Goal: Information Seeking & Learning: Learn about a topic

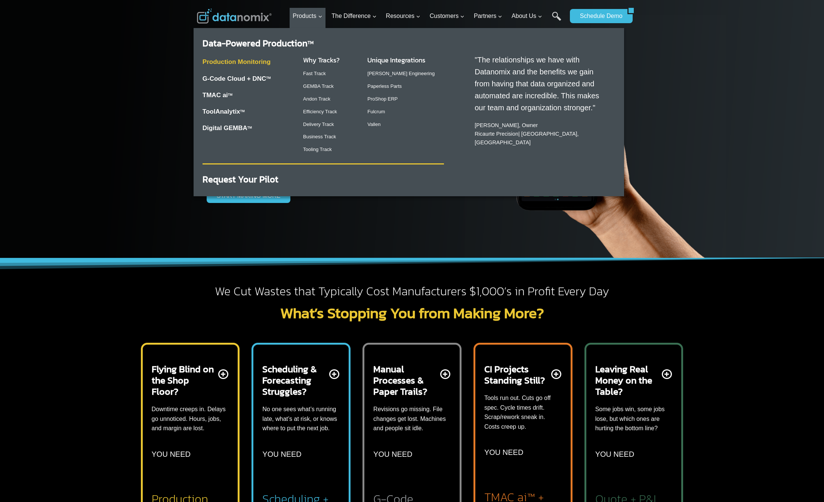
click at [263, 62] on link "Production Monitoring" at bounding box center [236, 61] width 68 height 7
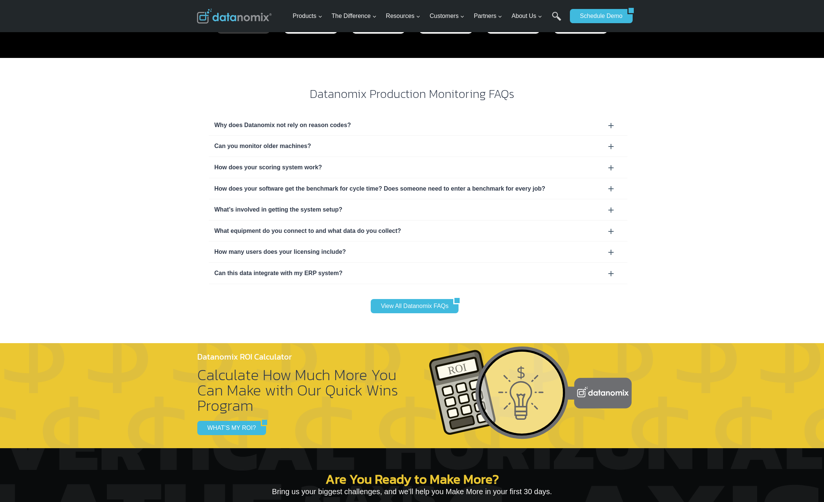
scroll to position [2238, 0]
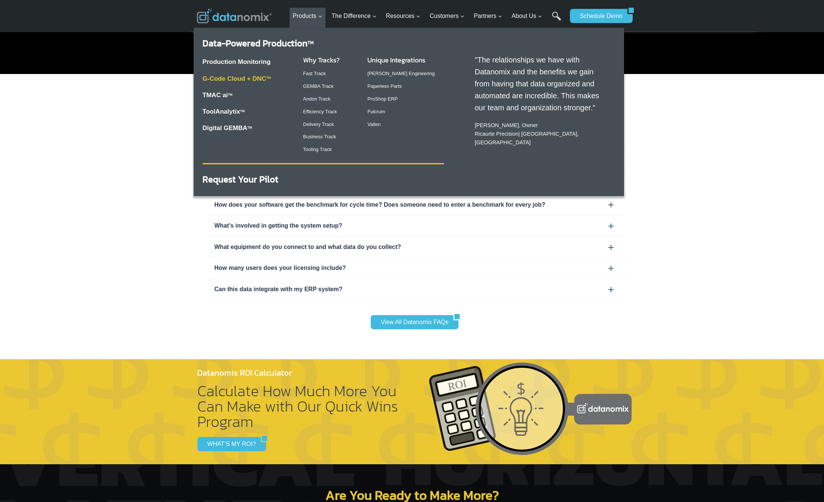
click at [256, 77] on link "G-Code Cloud + DNC TM" at bounding box center [236, 78] width 68 height 7
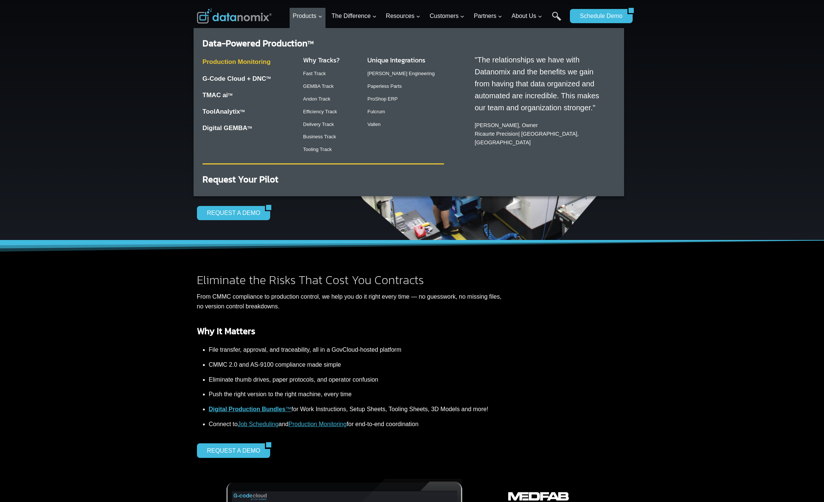
click at [260, 60] on link "Production Monitoring" at bounding box center [236, 61] width 68 height 7
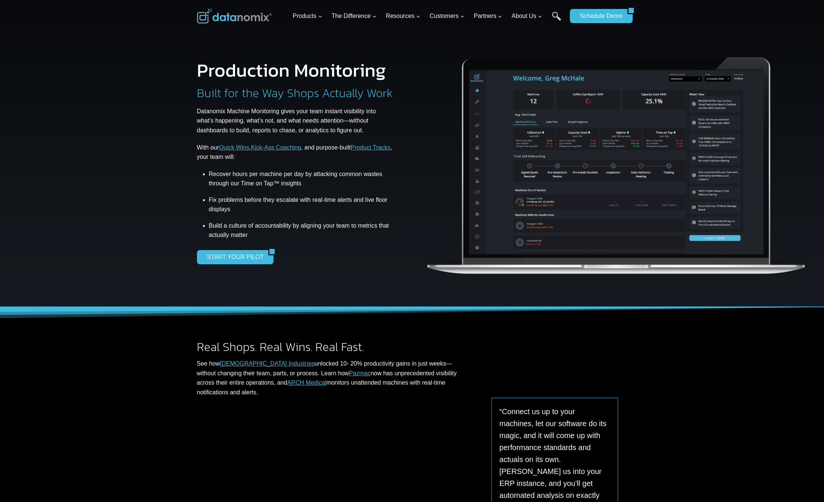
click at [503, 149] on img at bounding box center [616, 160] width 383 height 253
click at [505, 148] on img at bounding box center [616, 160] width 383 height 253
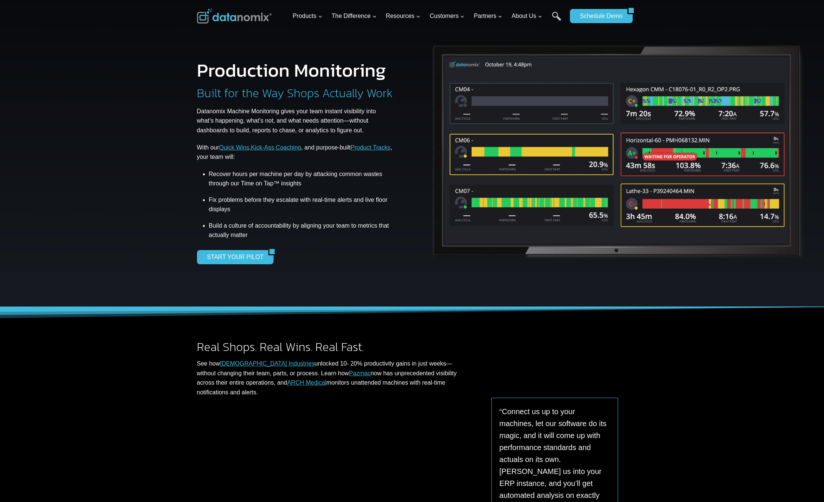
click at [538, 148] on img at bounding box center [616, 152] width 383 height 228
click at [539, 147] on img at bounding box center [616, 152] width 383 height 228
click at [713, 229] on img at bounding box center [616, 152] width 383 height 228
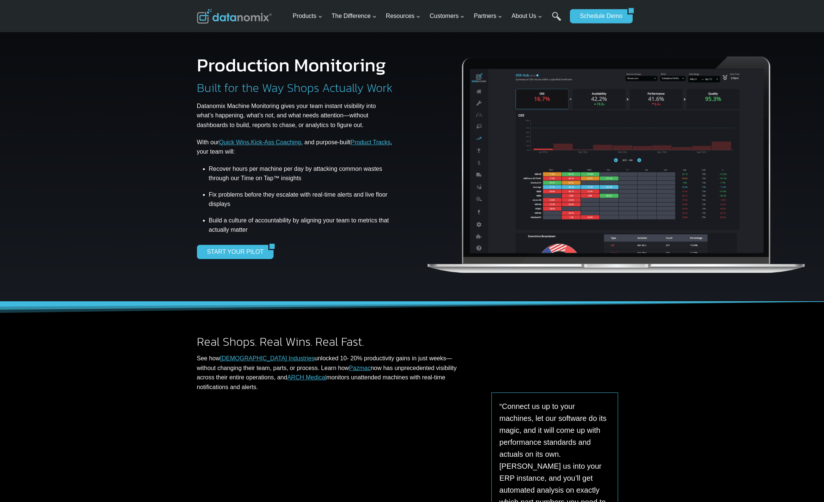
scroll to position [3, 0]
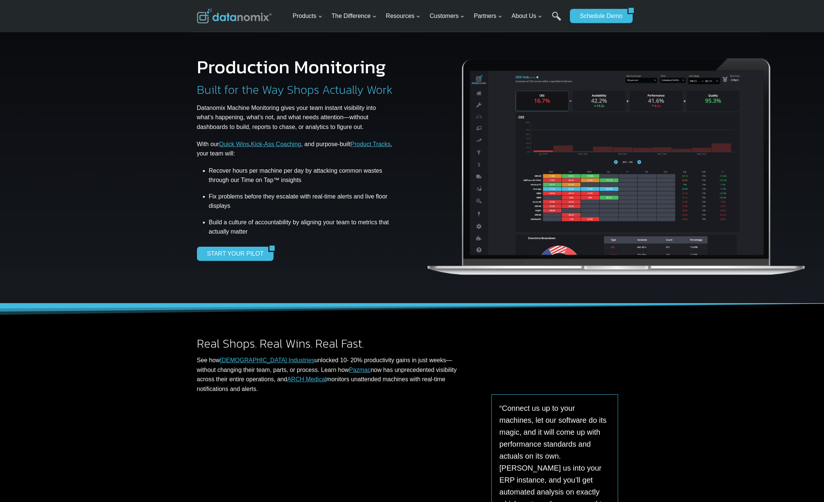
click at [749, 189] on img at bounding box center [616, 161] width 383 height 253
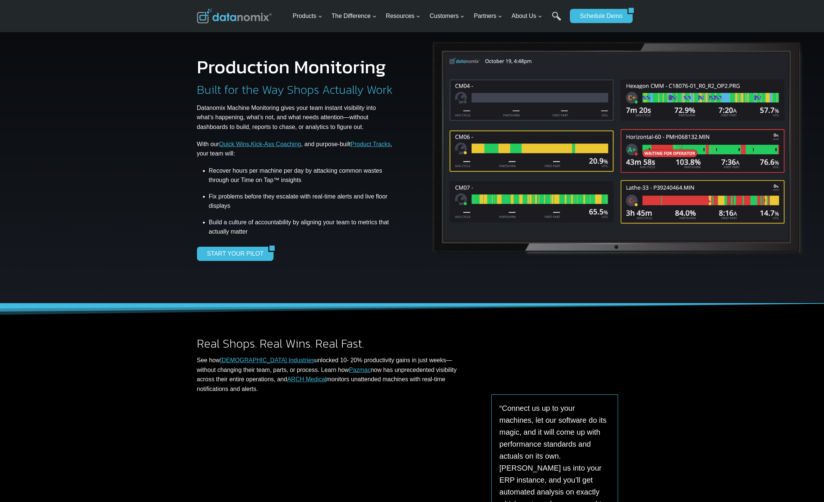
click at [786, 171] on img at bounding box center [616, 149] width 383 height 228
drag, startPoint x: 775, startPoint y: 201, endPoint x: 544, endPoint y: 199, distance: 230.9
click at [544, 199] on img at bounding box center [616, 149] width 383 height 228
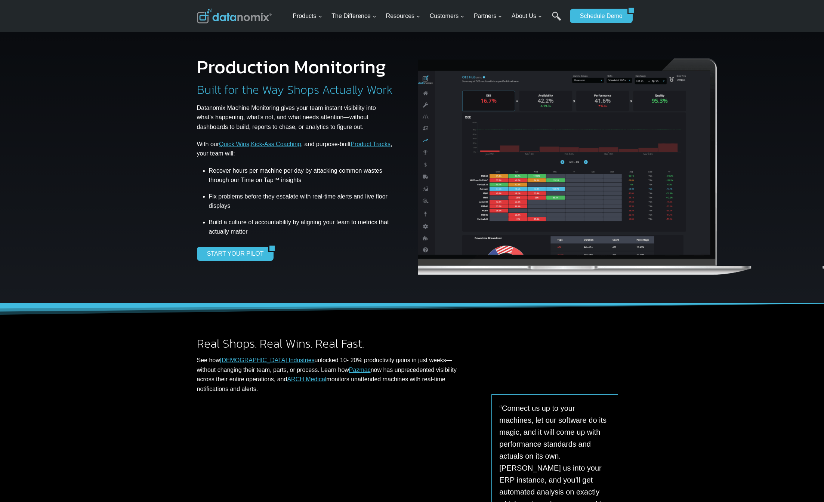
drag, startPoint x: 668, startPoint y: 205, endPoint x: 465, endPoint y: 201, distance: 202.9
click at [465, 201] on img at bounding box center [563, 161] width 383 height 253
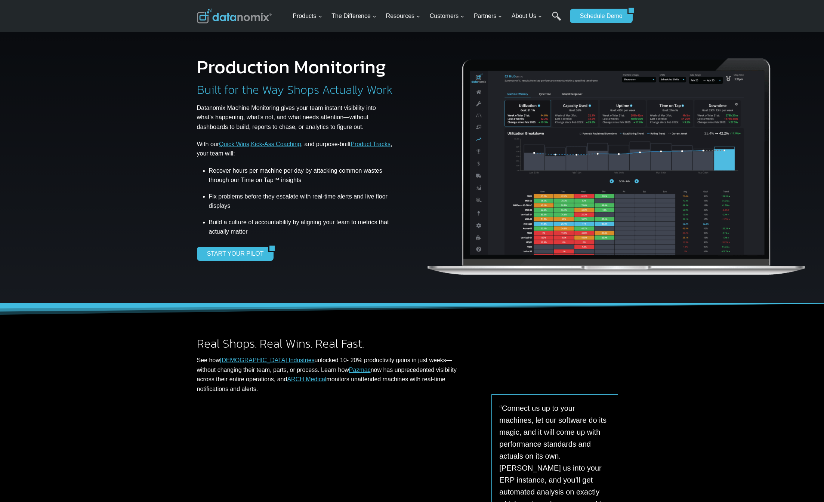
drag, startPoint x: 623, startPoint y: 198, endPoint x: 504, endPoint y: 198, distance: 119.2
click at [504, 198] on img at bounding box center [616, 161] width 383 height 253
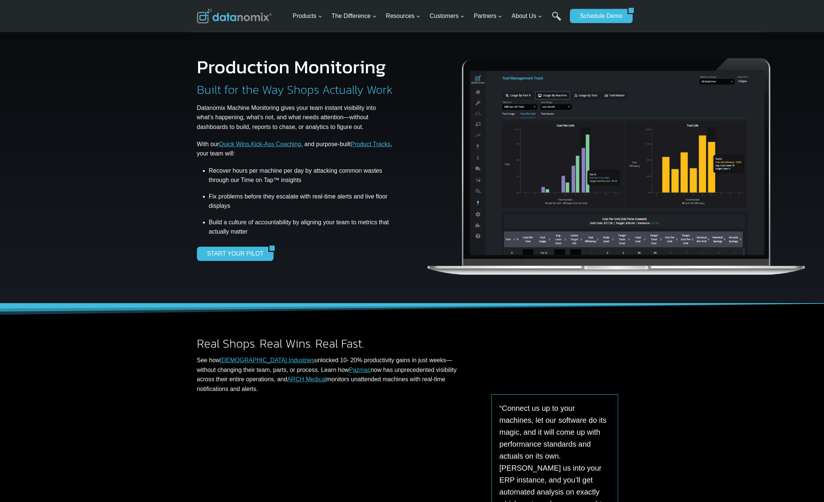
drag, startPoint x: 592, startPoint y: 197, endPoint x: 439, endPoint y: 176, distance: 154.6
click at [468, 182] on img at bounding box center [616, 161] width 383 height 253
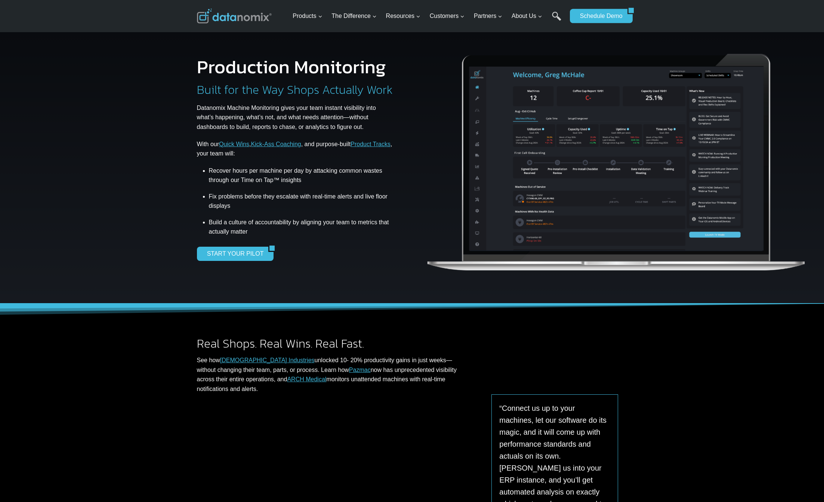
click at [504, 171] on img at bounding box center [616, 157] width 383 height 253
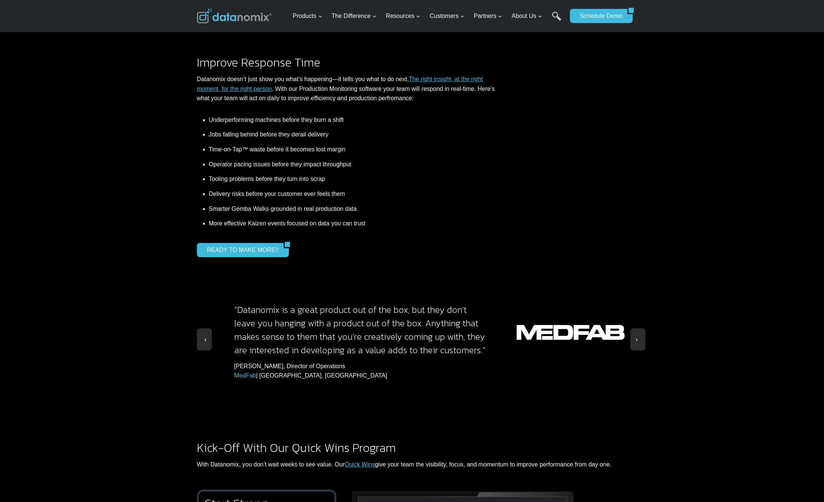
scroll to position [577, 0]
